Goal: Complete application form

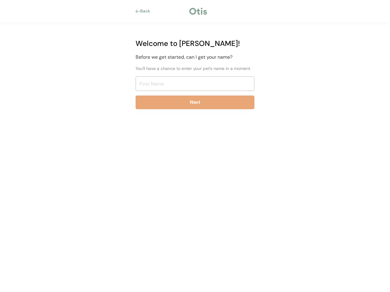
click at [195, 146] on div "Back Welcome to [PERSON_NAME]! Before we get started, can I get your name? You'…" at bounding box center [195, 146] width 390 height 292
click at [195, 11] on div at bounding box center [198, 11] width 20 height 9
click at [145, 11] on div "Back" at bounding box center [147, 11] width 14 height 6
click at [138, 11] on div at bounding box center [138, 11] width 5 height 4
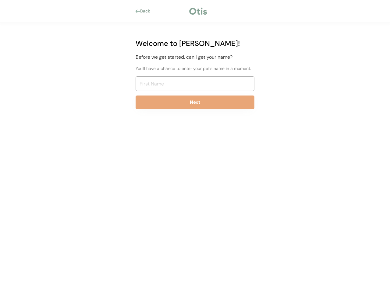
click at [147, 11] on div "Back" at bounding box center [147, 11] width 14 height 6
click at [171, 11] on div at bounding box center [171, 11] width 34 height 6
click at [198, 11] on div at bounding box center [198, 11] width 20 height 9
click at [231, 11] on div at bounding box center [231, 11] width 47 height 6
click at [195, 76] on div "Welcome to [PERSON_NAME]! Before we get started, can I get your name? You'll ha…" at bounding box center [194, 76] width 137 height 107
